Goal: Task Accomplishment & Management: Manage account settings

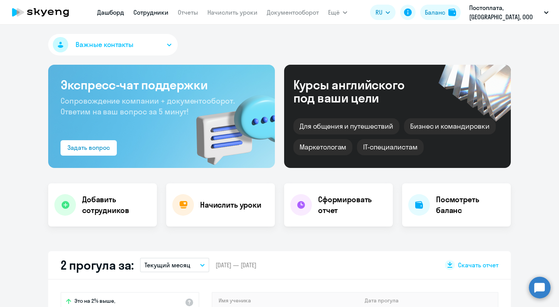
click at [164, 12] on link "Сотрудники" at bounding box center [150, 12] width 35 height 8
select select "30"
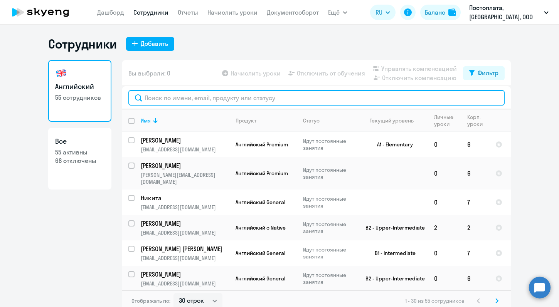
click at [170, 100] on input "text" at bounding box center [316, 97] width 376 height 15
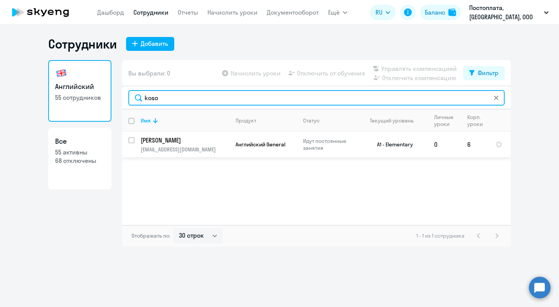
type input "koso"
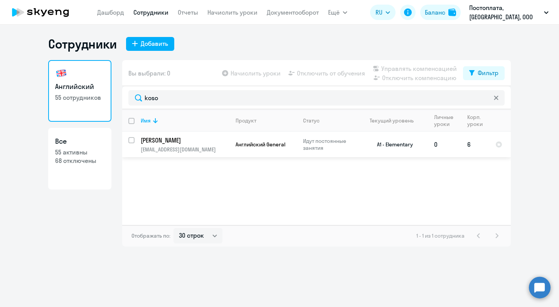
click at [132, 139] on input "select row 5796315" at bounding box center [135, 144] width 15 height 15
checkbox input "true"
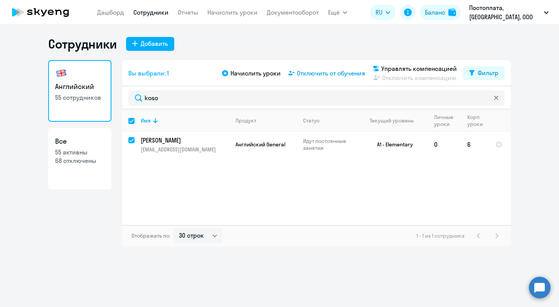
click at [338, 74] on span "Отключить от обучения" at bounding box center [331, 73] width 68 height 9
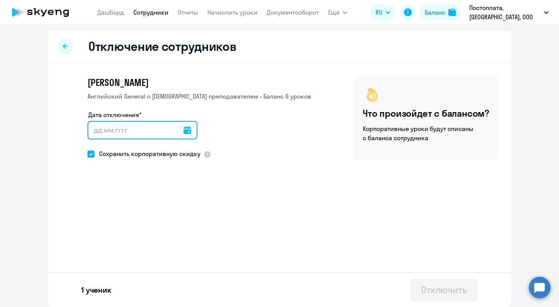
click at [145, 130] on input "Дата отключения*" at bounding box center [142, 130] width 110 height 19
click at [185, 134] on icon at bounding box center [187, 130] width 8 height 8
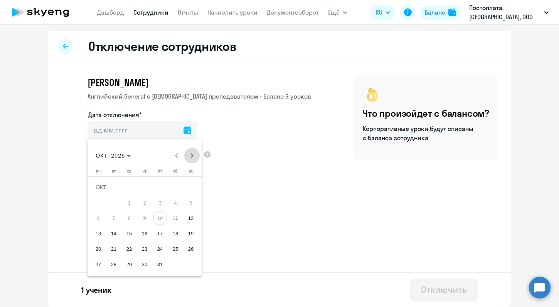
click at [192, 158] on span "Next month" at bounding box center [191, 155] width 15 height 15
click at [176, 183] on span "1" at bounding box center [175, 187] width 14 height 14
type input "01.11.2025"
type input "1.11.2025"
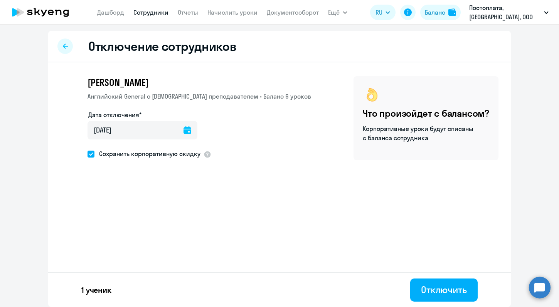
click at [258, 187] on div "Alexandr Kosongov Английский General с русскоговорящим преподавателем • Баланс …" at bounding box center [279, 137] width 463 height 151
click at [432, 292] on div "Отключить" at bounding box center [444, 290] width 46 height 12
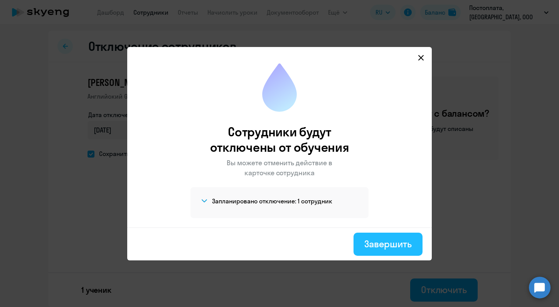
click at [391, 247] on div "Завершить" at bounding box center [387, 244] width 47 height 12
select select "30"
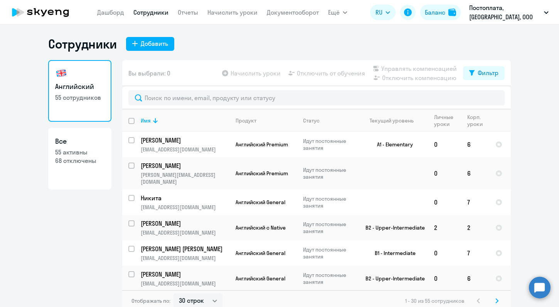
click at [232, 5] on nav "Дашборд Сотрудники Отчеты Начислить уроки Документооборот" at bounding box center [208, 12] width 222 height 15
click at [232, 16] on link "Начислить уроки" at bounding box center [232, 12] width 50 height 8
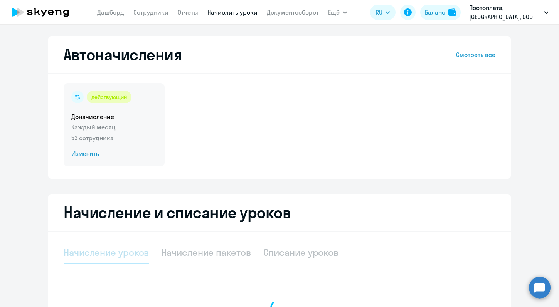
select select "10"
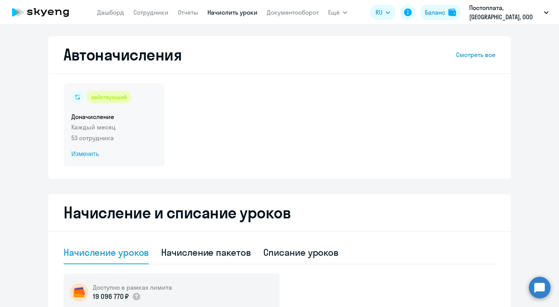
click at [80, 149] on div "действующий Доначисление Каждый месяц 53 сотрудника Изменить" at bounding box center [114, 124] width 101 height 83
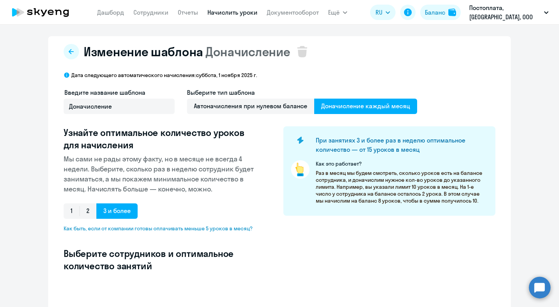
select select "10"
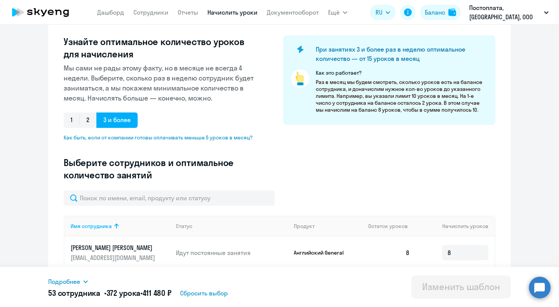
scroll to position [92, 0]
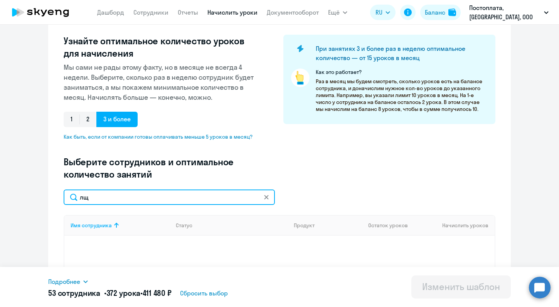
type input "л"
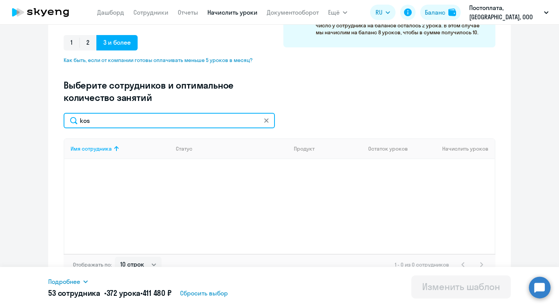
scroll to position [169, 0]
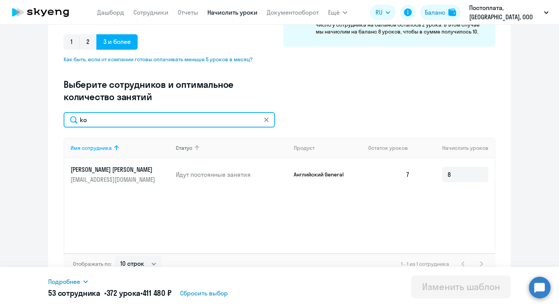
type input "k"
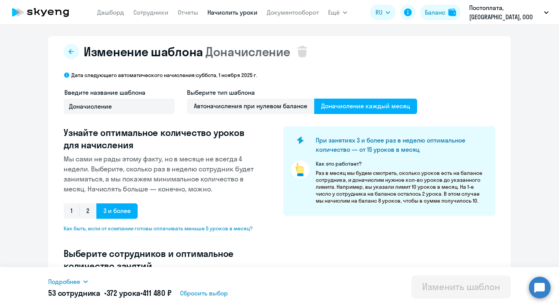
scroll to position [0, 0]
type input "ale"
click at [164, 9] on link "Сотрудники" at bounding box center [150, 12] width 35 height 8
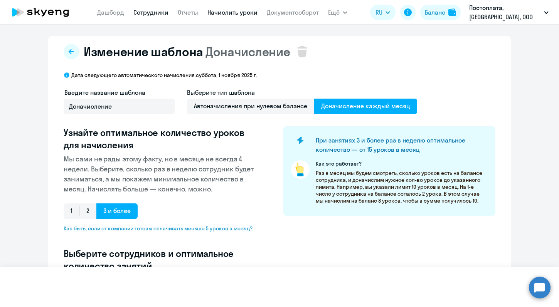
select select "30"
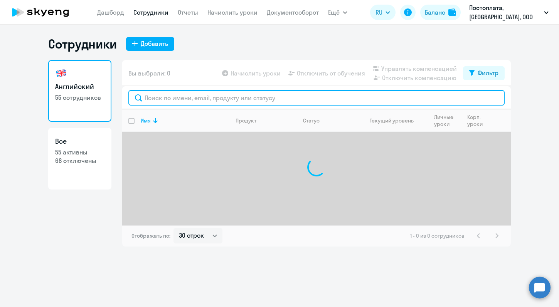
click at [179, 101] on input "text" at bounding box center [316, 97] width 376 height 15
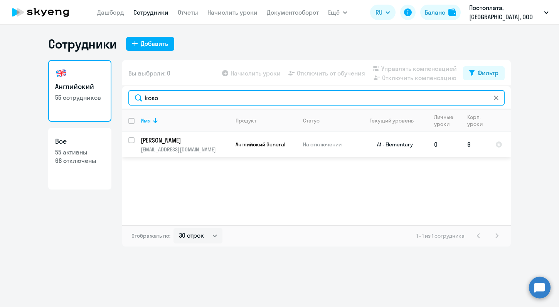
type input "koso"
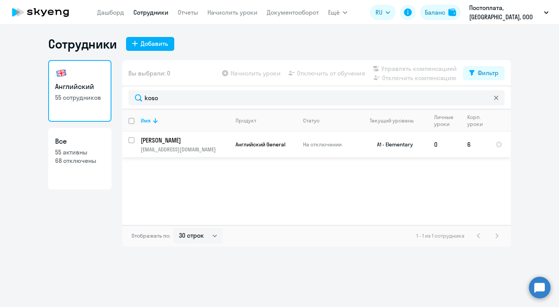
click at [163, 146] on td "Kosongov Alexandr helper.76@mail.ru" at bounding box center [182, 144] width 95 height 25
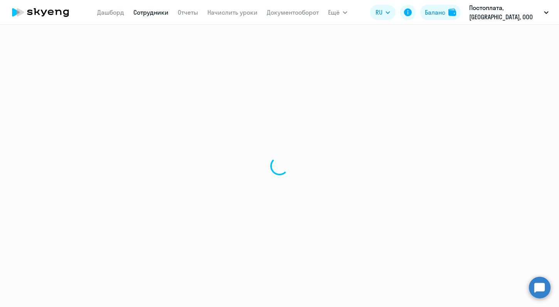
select select "english"
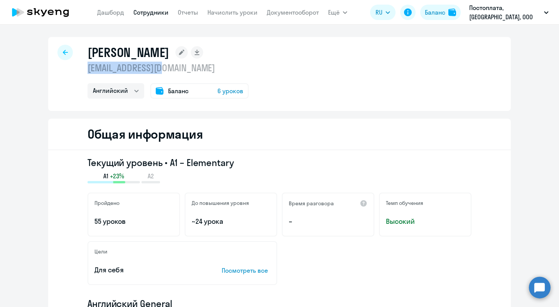
drag, startPoint x: 168, startPoint y: 72, endPoint x: 88, endPoint y: 68, distance: 79.5
click at [88, 70] on p "[EMAIL_ADDRESS][DOMAIN_NAME]" at bounding box center [167, 68] width 161 height 12
copy p "[EMAIL_ADDRESS][DOMAIN_NAME]"
click at [152, 8] on app-menu-item-link "Сотрудники" at bounding box center [150, 13] width 35 height 10
click at [152, 10] on link "Сотрудники" at bounding box center [150, 12] width 35 height 8
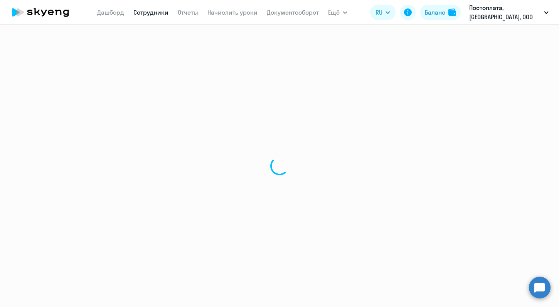
select select "30"
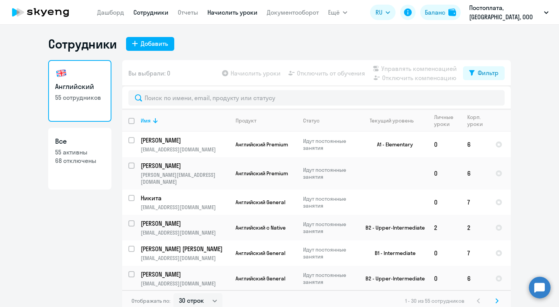
click at [252, 13] on link "Начислить уроки" at bounding box center [232, 12] width 50 height 8
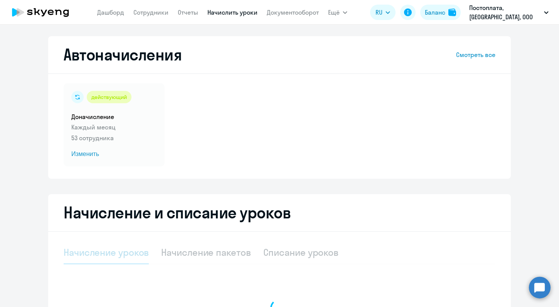
select select "10"
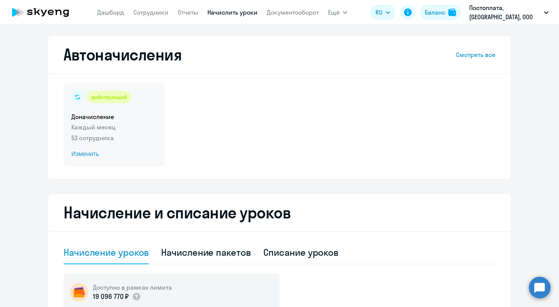
click at [99, 139] on p "53 сотрудника" at bounding box center [114, 137] width 86 height 9
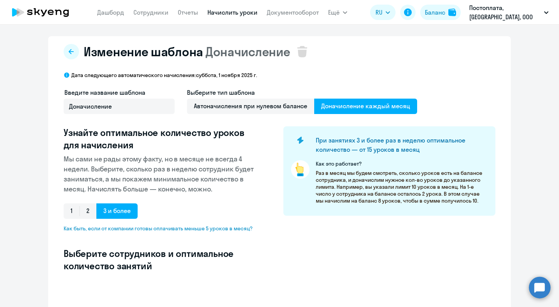
select select "10"
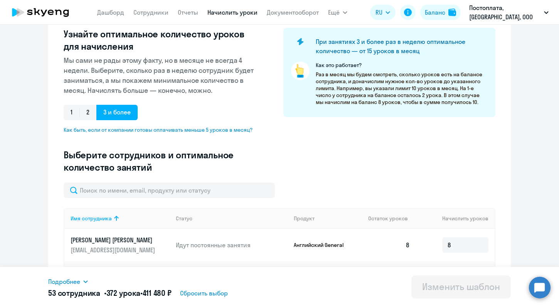
scroll to position [107, 0]
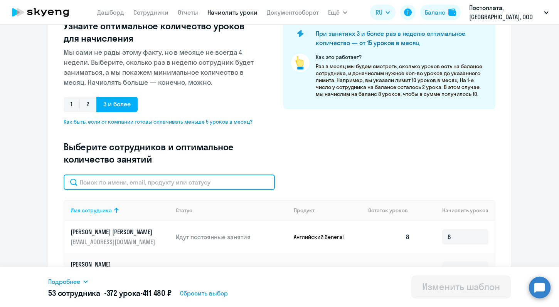
paste input "[EMAIL_ADDRESS][DOMAIN_NAME]"
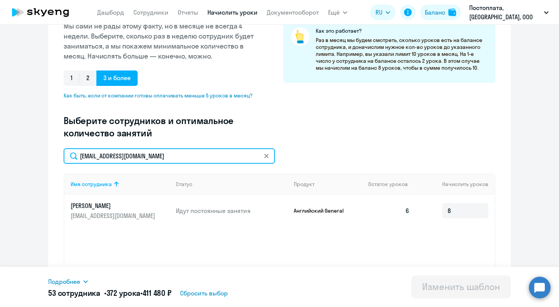
scroll to position [135, 0]
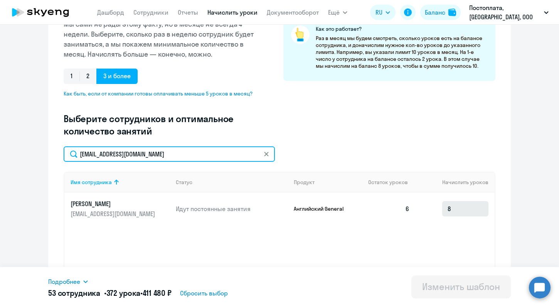
type input "[EMAIL_ADDRESS][DOMAIN_NAME]"
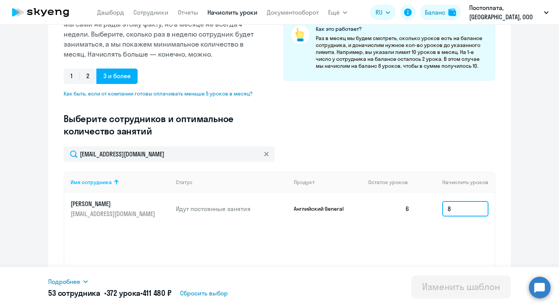
drag, startPoint x: 459, startPoint y: 204, endPoint x: 421, endPoint y: 205, distance: 38.9
click at [421, 205] on td "8" at bounding box center [455, 209] width 79 height 32
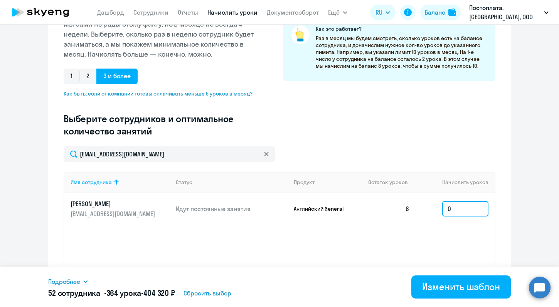
type input "0"
click at [421, 248] on div "Имя сотрудника Статус Продукт Остаток уроков Начислить уроков Alexandr helper.7…" at bounding box center [280, 230] width 432 height 116
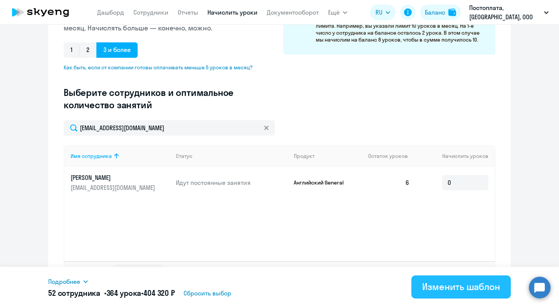
scroll to position [164, 0]
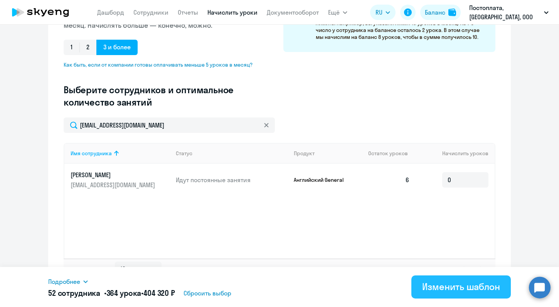
click at [438, 285] on div "Изменить шаблон" at bounding box center [461, 287] width 78 height 12
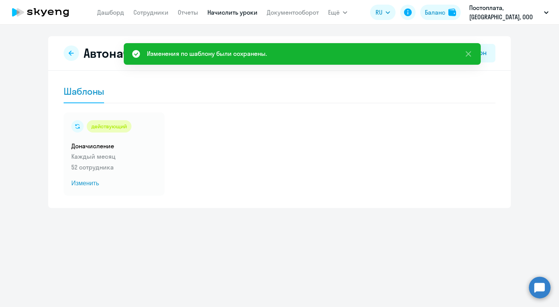
click at [230, 11] on link "Начислить уроки" at bounding box center [232, 12] width 50 height 8
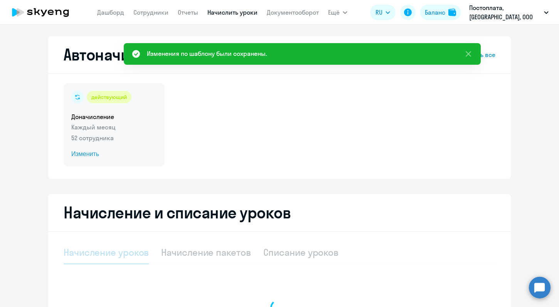
select select "10"
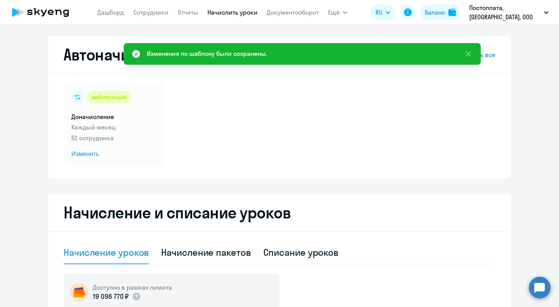
click at [52, 14] on icon at bounding box center [51, 12] width 6 height 5
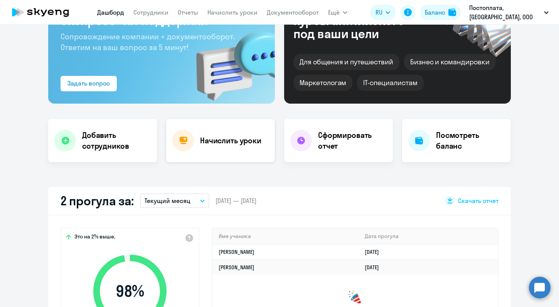
scroll to position [99, 0]
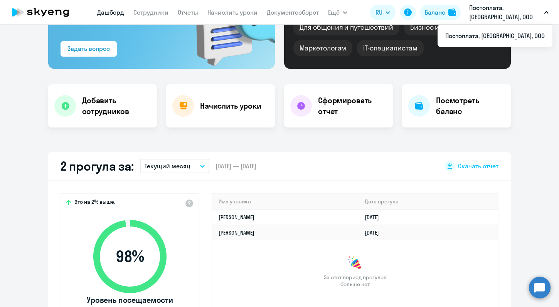
select select "30"
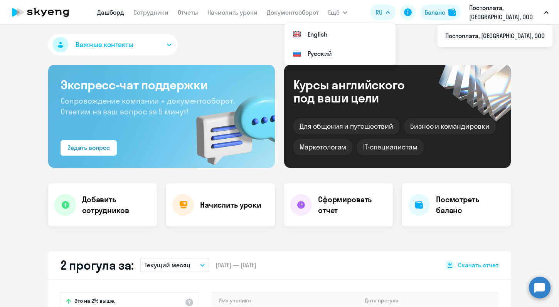
scroll to position [-1, 0]
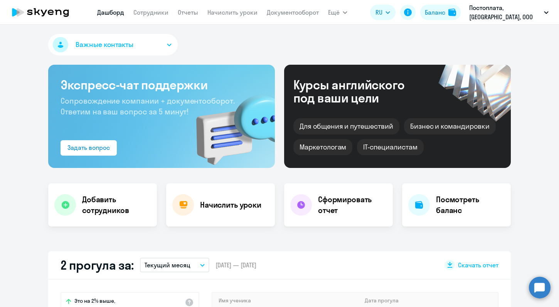
select select "30"
